Goal: Contribute content: Contribute content

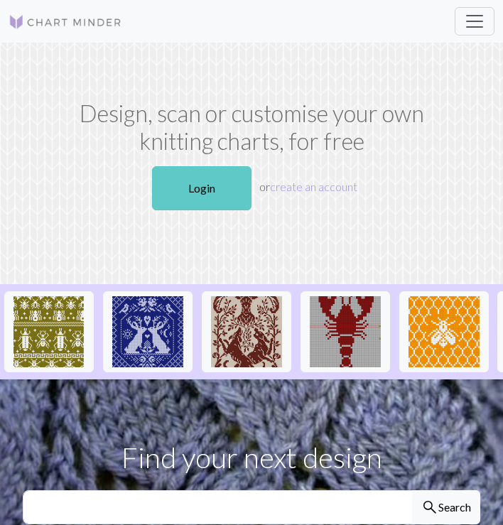
click at [207, 187] on link "Login" at bounding box center [201, 188] width 99 height 44
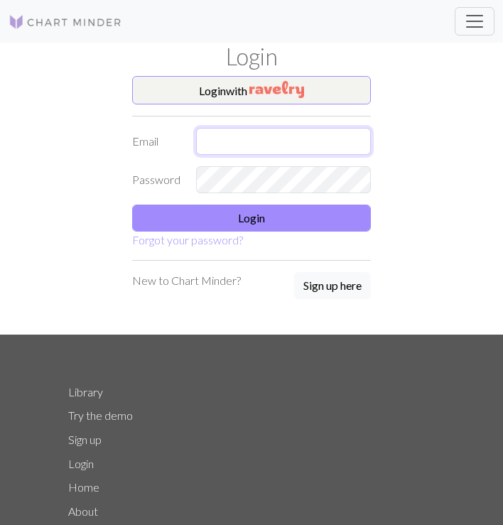
type input "quinn.nixon15@gmail.com"
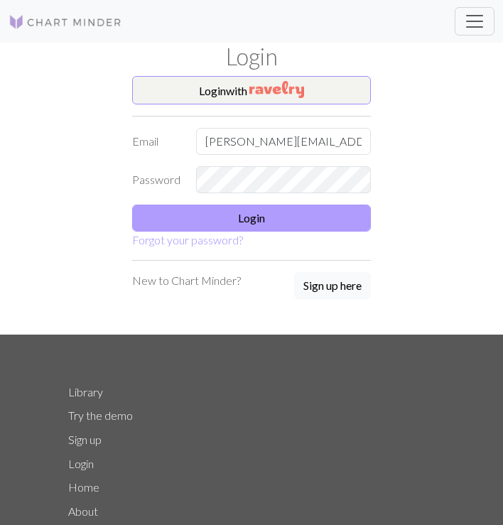
click at [236, 217] on button "Login" at bounding box center [251, 218] width 239 height 27
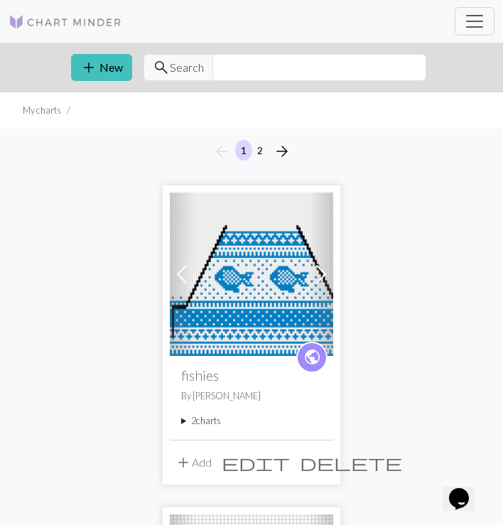
click at [211, 422] on summary "2 charts" at bounding box center [251, 420] width 141 height 13
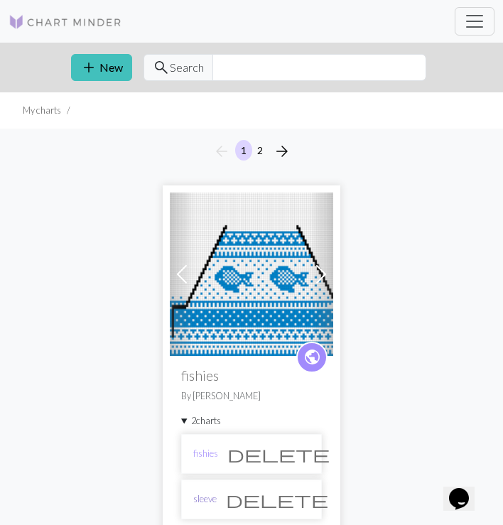
click at [205, 498] on link "sleeve" at bounding box center [204, 498] width 23 height 13
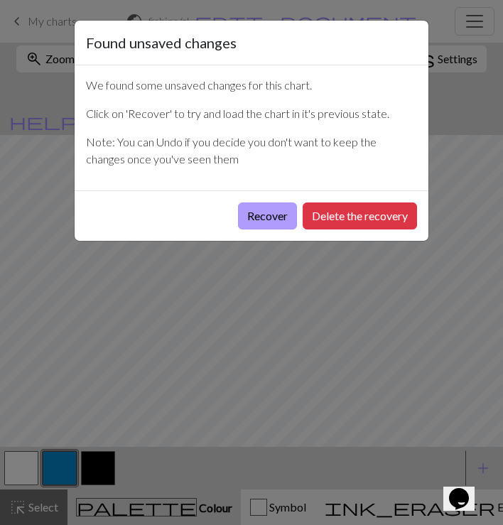
click at [265, 212] on button "Recover" at bounding box center [267, 215] width 59 height 27
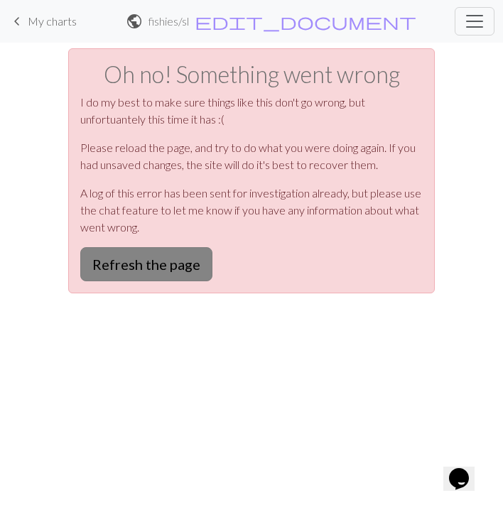
click at [170, 268] on button "Refresh the page" at bounding box center [146, 264] width 132 height 34
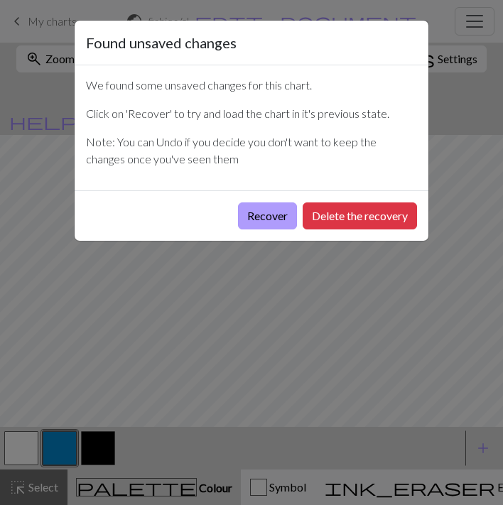
click at [260, 224] on button "Recover" at bounding box center [267, 215] width 59 height 27
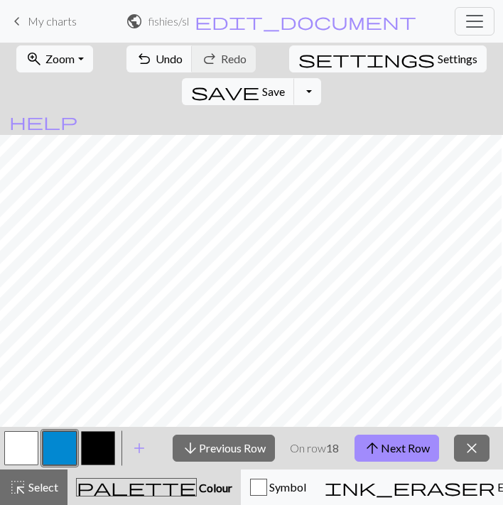
scroll to position [905, 817]
click at [377, 444] on span "arrow_upward" at bounding box center [372, 448] width 17 height 20
click at [381, 443] on button "arrow_upward Next Row" at bounding box center [396, 448] width 85 height 27
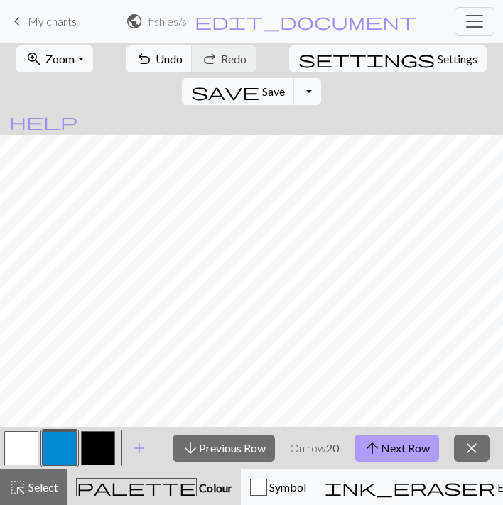
click at [379, 435] on button "arrow_upward Next Row" at bounding box center [396, 448] width 85 height 27
click at [383, 450] on button "arrow_upward Next Row" at bounding box center [396, 448] width 85 height 27
click at [379, 453] on span "arrow_upward" at bounding box center [372, 448] width 17 height 20
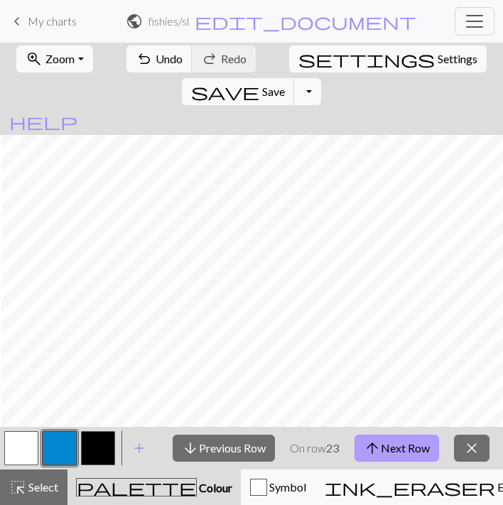
scroll to position [838, 245]
click at [386, 445] on button "arrow_upward Next Row" at bounding box center [396, 448] width 85 height 27
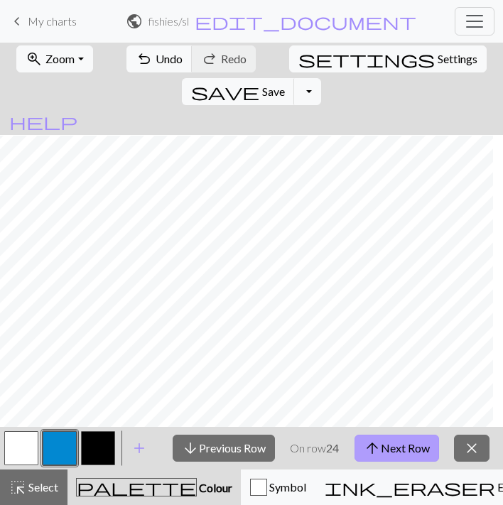
scroll to position [839, 844]
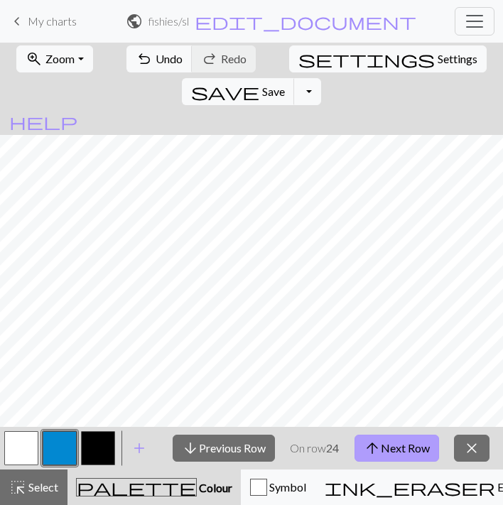
click at [398, 442] on button "arrow_upward Next Row" at bounding box center [396, 448] width 85 height 27
click at [379, 445] on span "arrow_upward" at bounding box center [372, 448] width 17 height 20
click at [396, 449] on button "arrow_upward Next Row" at bounding box center [396, 448] width 85 height 27
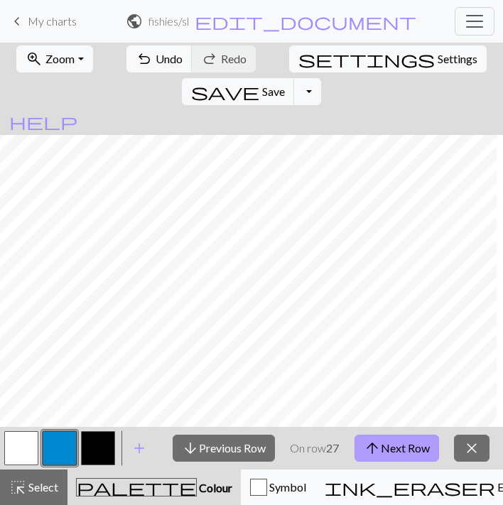
scroll to position [758, 189]
click at [397, 457] on button "arrow_upward Next Row" at bounding box center [396, 448] width 85 height 27
click at [406, 457] on button "arrow_upward Next Row" at bounding box center [396, 448] width 85 height 27
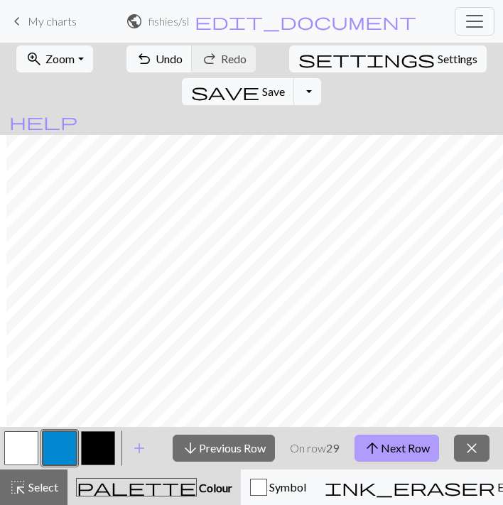
scroll to position [740, 208]
click at [387, 443] on button "arrow_upward Next Row" at bounding box center [396, 448] width 85 height 27
click at [386, 452] on button "arrow_upward Next Row" at bounding box center [396, 448] width 85 height 27
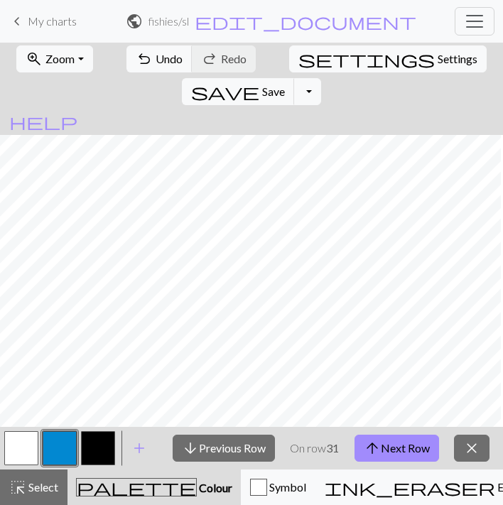
scroll to position [724, 196]
click at [399, 447] on button "arrow_upward Next Row" at bounding box center [396, 448] width 85 height 27
click at [400, 444] on button "arrow_upward Next Row" at bounding box center [396, 448] width 85 height 27
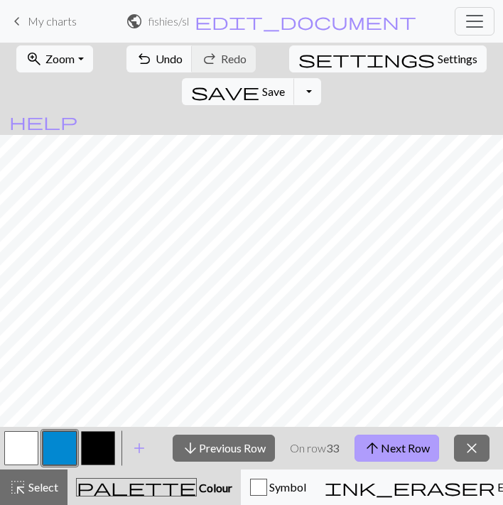
click at [386, 461] on button "arrow_upward Next Row" at bounding box center [396, 448] width 85 height 27
click at [398, 438] on button "arrow_upward Next Row" at bounding box center [396, 448] width 85 height 27
click at [382, 440] on button "arrow_upward Next Row" at bounding box center [396, 448] width 85 height 27
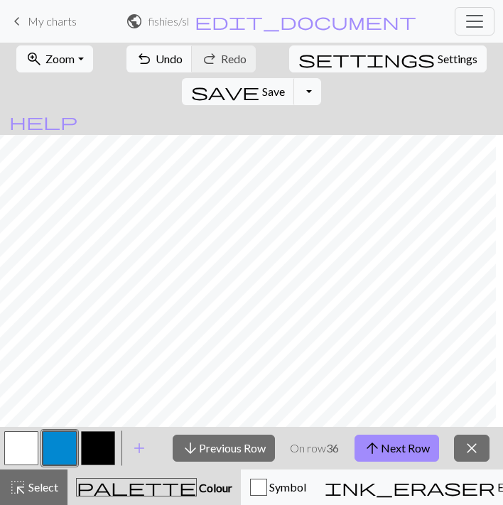
scroll to position [670, 928]
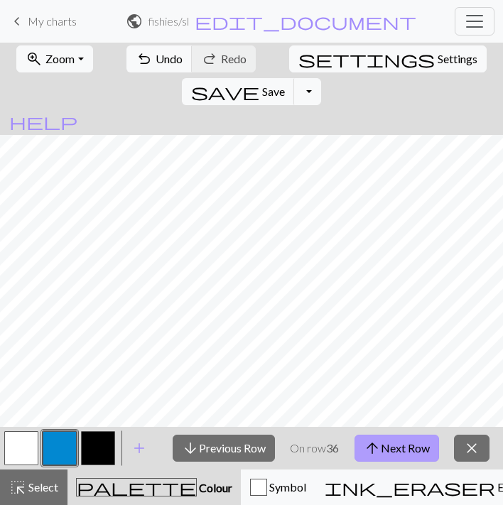
click at [399, 445] on button "arrow_upward Next Row" at bounding box center [396, 448] width 85 height 27
click at [392, 450] on button "arrow_upward Next Row" at bounding box center [396, 448] width 85 height 27
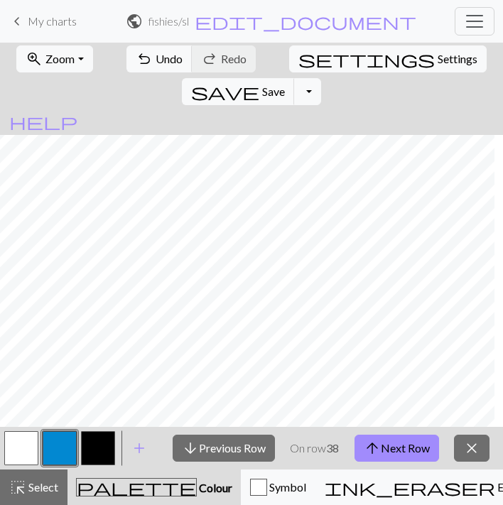
scroll to position [624, 931]
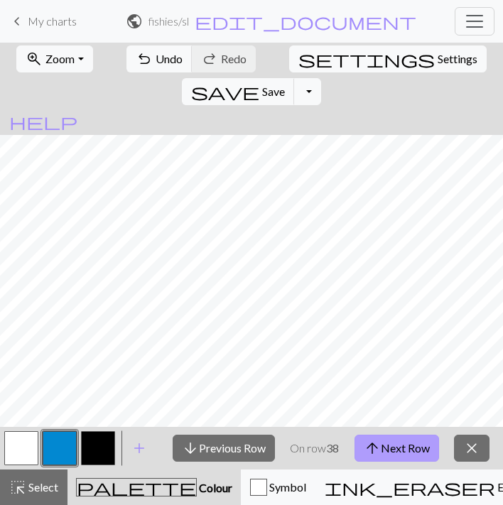
click at [378, 450] on span "arrow_upward" at bounding box center [372, 448] width 17 height 20
click at [392, 438] on button "arrow_upward Next Row" at bounding box center [396, 448] width 85 height 27
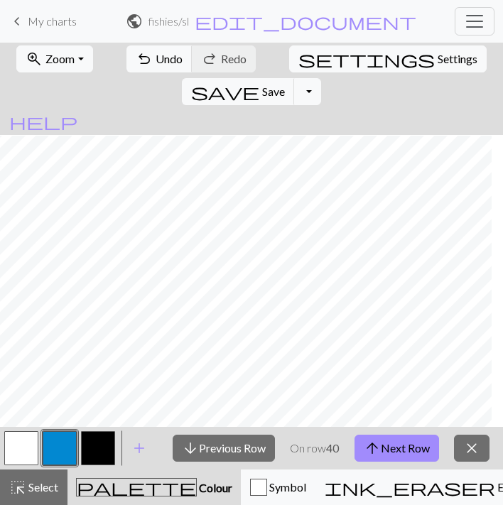
scroll to position [605, 926]
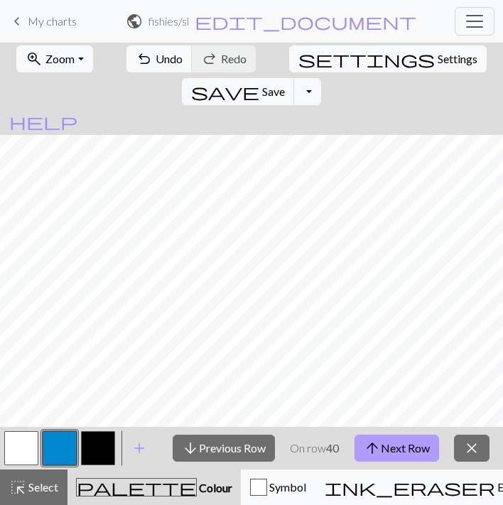
click at [391, 452] on button "arrow_upward Next Row" at bounding box center [396, 448] width 85 height 27
click at [389, 448] on button "arrow_upward Next Row" at bounding box center [396, 448] width 85 height 27
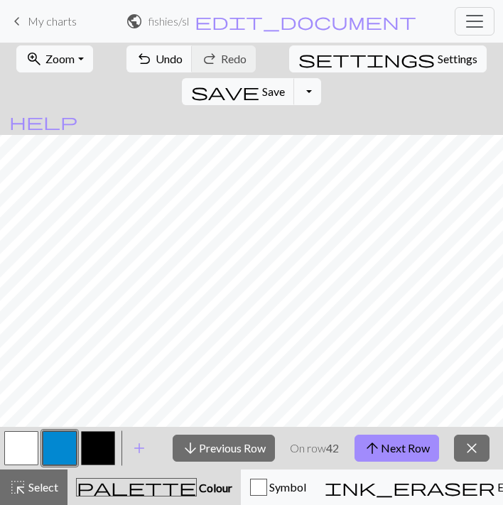
scroll to position [548, 938]
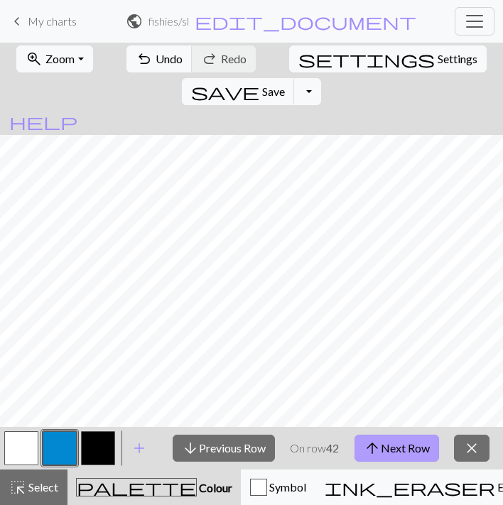
click at [377, 450] on span "arrow_upward" at bounding box center [372, 448] width 17 height 20
click at [410, 452] on button "arrow_upward Next Row" at bounding box center [396, 448] width 85 height 27
click at [382, 443] on button "arrow_upward Next Row" at bounding box center [396, 448] width 85 height 27
